Goal: Task Accomplishment & Management: Complete application form

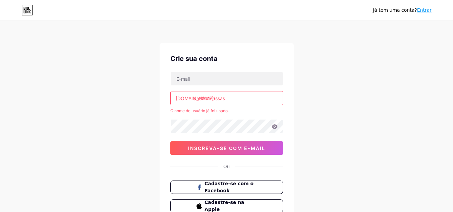
click at [349, 108] on div "[PERSON_NAME] tem uma conta? Entrar Crie sua conta [DOMAIN_NAME]/ pastitamassas…" at bounding box center [226, 132] width 453 height 265
click at [226, 97] on input "pastitamassas" at bounding box center [227, 98] width 112 height 13
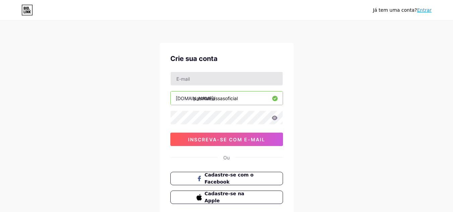
type input "pastitamassasoficial"
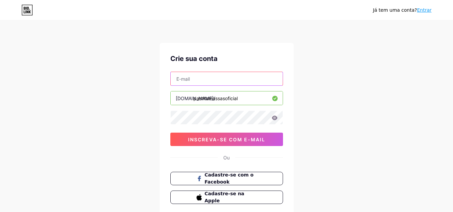
click at [227, 79] on input "text" at bounding box center [227, 78] width 112 height 13
paste input "[EMAIL_ADDRESS][DOMAIN_NAME]"
type input "[EMAIL_ADDRESS][DOMAIN_NAME]"
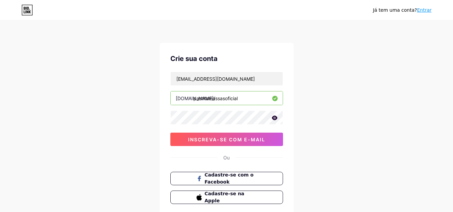
click at [276, 116] on icon at bounding box center [275, 118] width 6 height 4
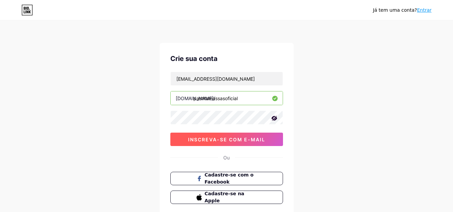
click at [259, 140] on font "inscreva-se com e-mail" at bounding box center [226, 140] width 77 height 6
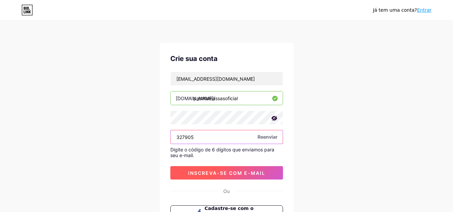
type input "327905"
click at [228, 171] on font "inscreva-se com e-mail" at bounding box center [226, 173] width 77 height 6
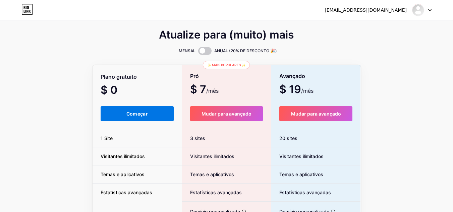
click at [149, 111] on button "Começar" at bounding box center [137, 113] width 73 height 15
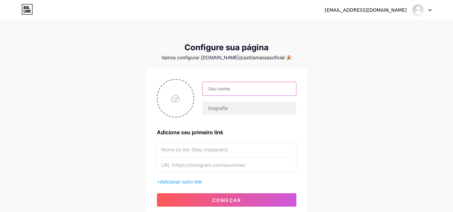
click at [252, 86] on input "text" at bounding box center [249, 88] width 93 height 13
type input "[PERSON_NAME]"
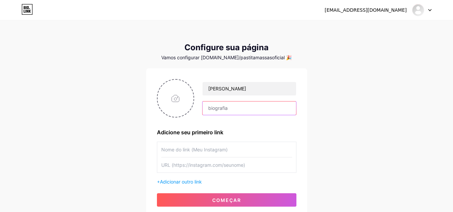
click at [234, 113] on input "text" at bounding box center [249, 108] width 93 height 13
